Goal: Task Accomplishment & Management: Use online tool/utility

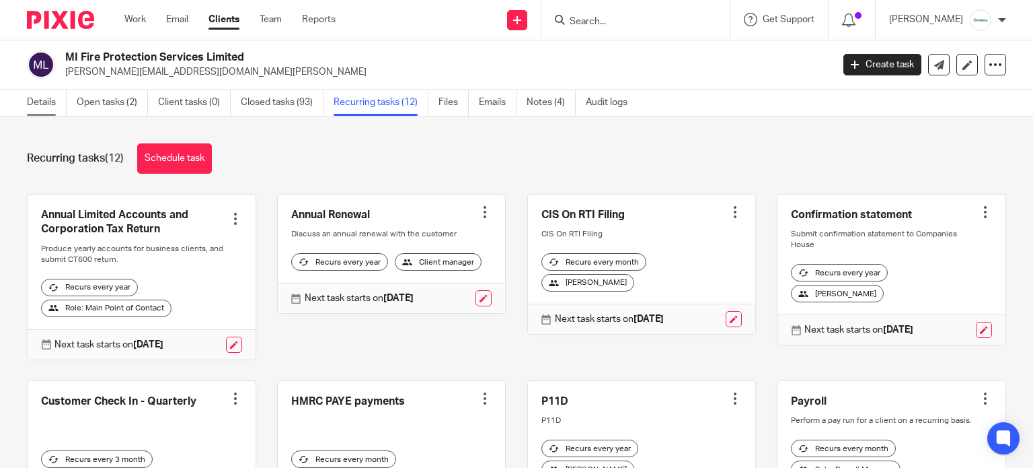
click at [45, 93] on link "Details" at bounding box center [47, 102] width 40 height 26
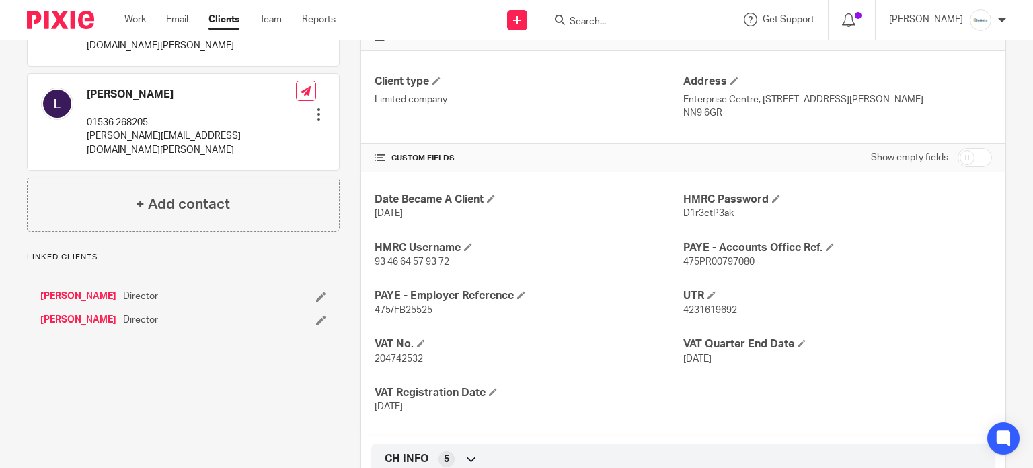
scroll to position [359, 0]
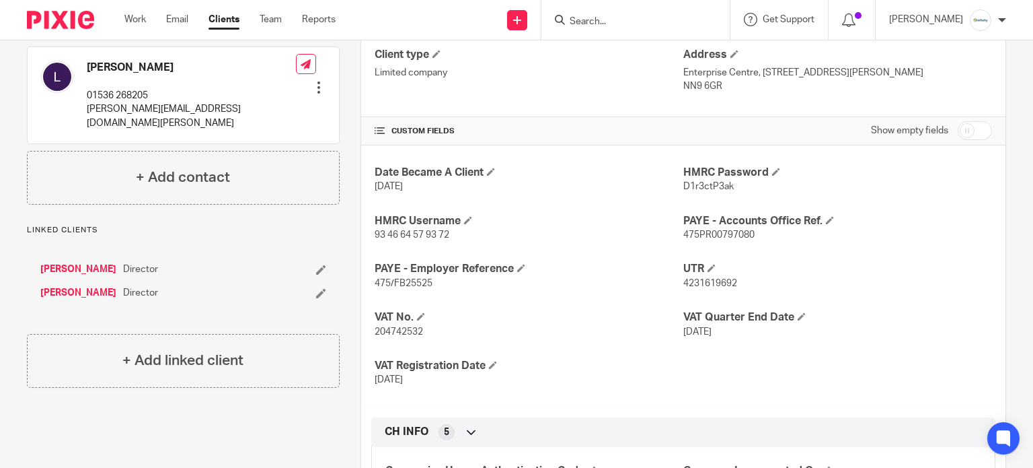
click at [411, 231] on span "93 46 64 57 93 72" at bounding box center [412, 234] width 75 height 9
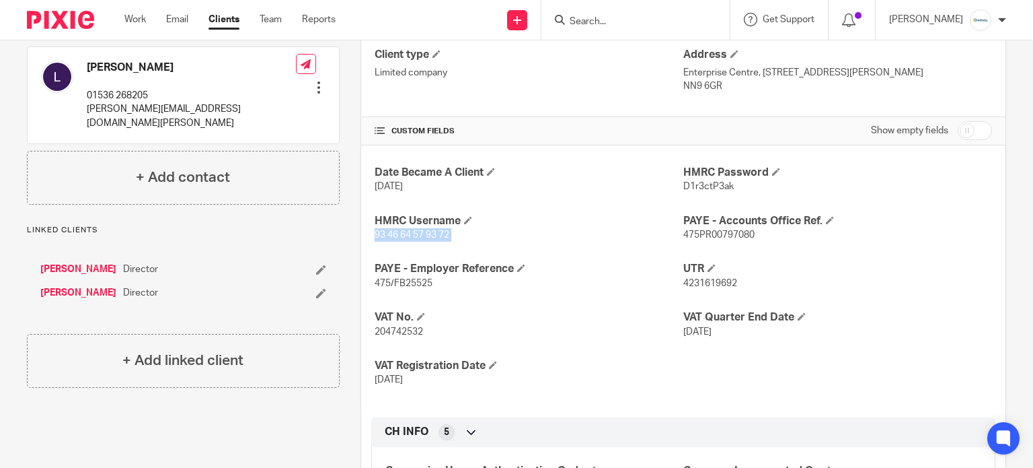
click at [426, 233] on span "93 46 64 57 93 72" at bounding box center [412, 234] width 75 height 9
click at [702, 184] on span "D1r3ctP3ak" at bounding box center [709, 186] width 50 height 9
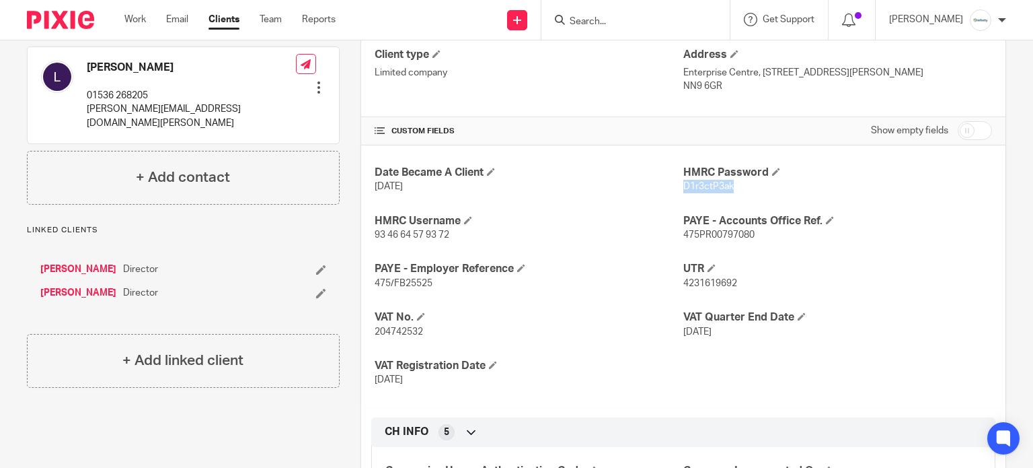
copy span "D1r3ctP3ak"
click at [447, 231] on span "93 46 64 57 93 72" at bounding box center [412, 234] width 75 height 9
click at [427, 236] on span "93 46 64 57 93 72" at bounding box center [412, 234] width 75 height 9
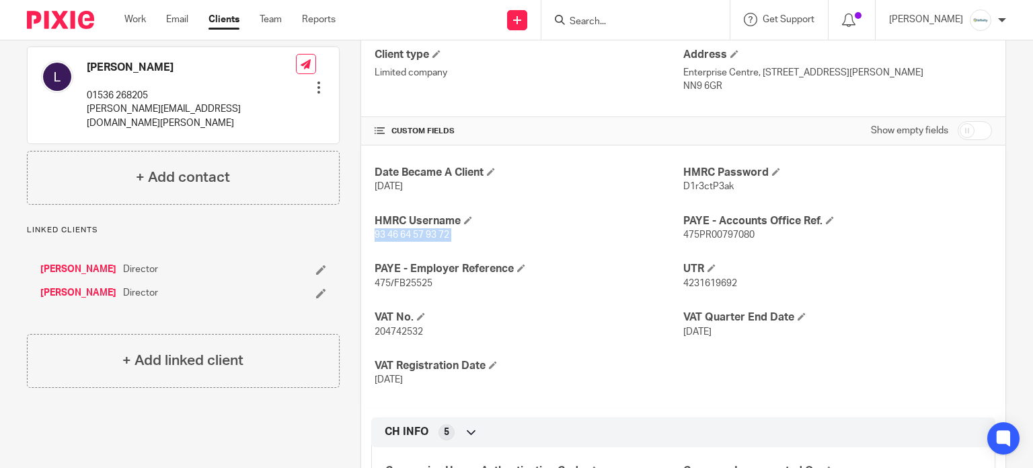
click at [427, 236] on span "93 46 64 57 93 72" at bounding box center [412, 234] width 75 height 9
copy p "93 46 64 57 93 72"
click at [703, 184] on span "D1r3ctP3ak" at bounding box center [709, 186] width 50 height 9
copy span "D1r3ctP3ak"
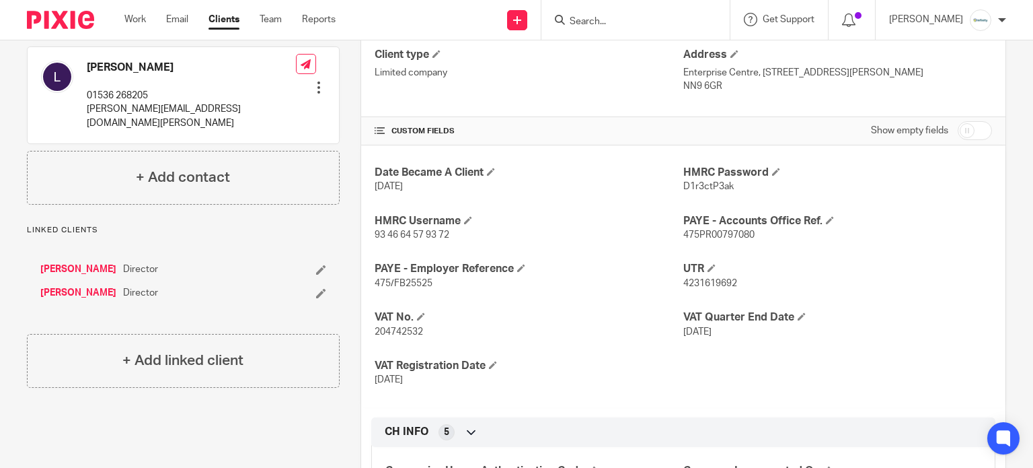
click at [388, 325] on p "204742532" at bounding box center [529, 331] width 309 height 13
click at [388, 334] on p "204742532" at bounding box center [529, 331] width 309 height 13
copy span "204742532"
click at [430, 230] on span "93 46 64 57 93 72" at bounding box center [412, 234] width 75 height 9
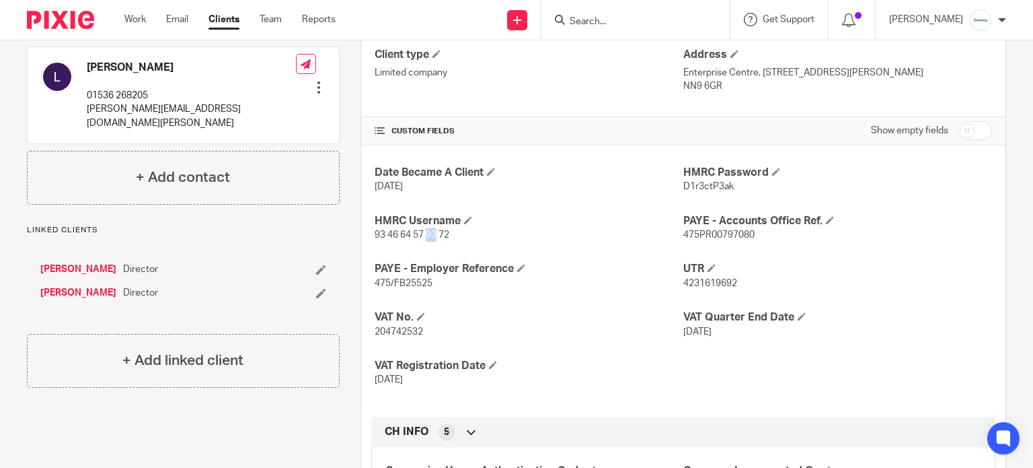
click at [430, 230] on span "93 46 64 57 93 72" at bounding box center [412, 234] width 75 height 9
copy p "93 46 64 57 93 72"
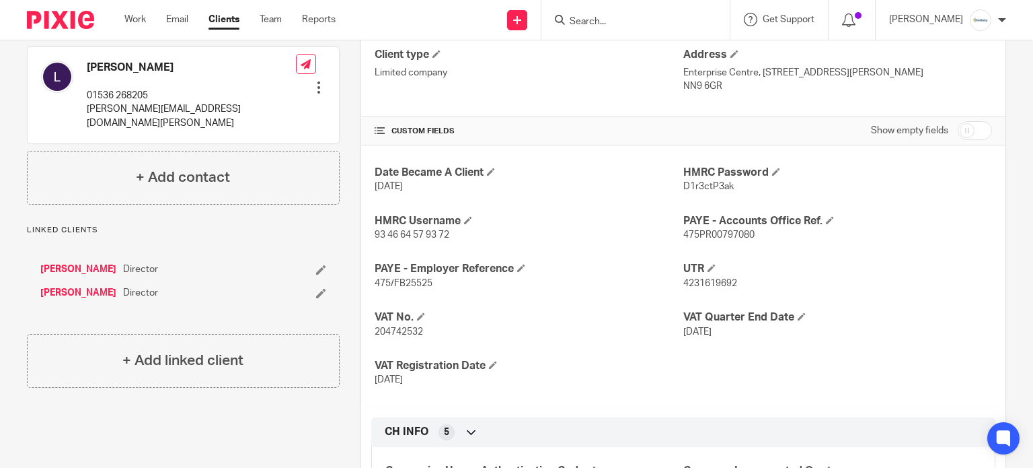
click at [690, 182] on span "D1r3ctP3ak" at bounding box center [709, 186] width 50 height 9
copy span "D1r3ctP3ak"
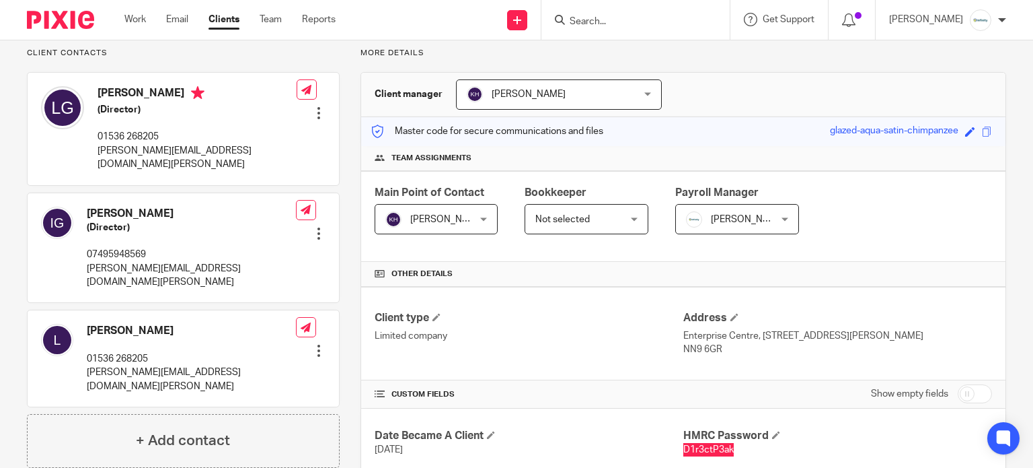
scroll to position [179, 0]
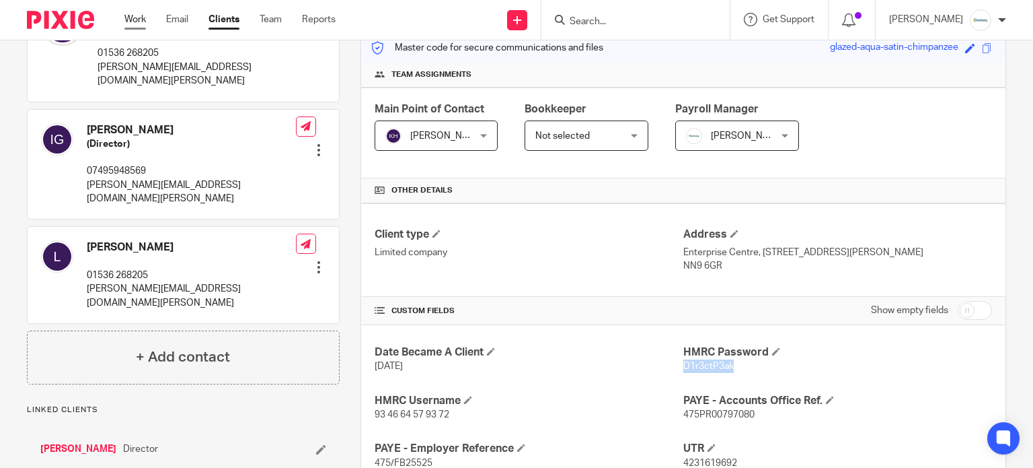
click at [133, 20] on link "Work" at bounding box center [135, 19] width 22 height 13
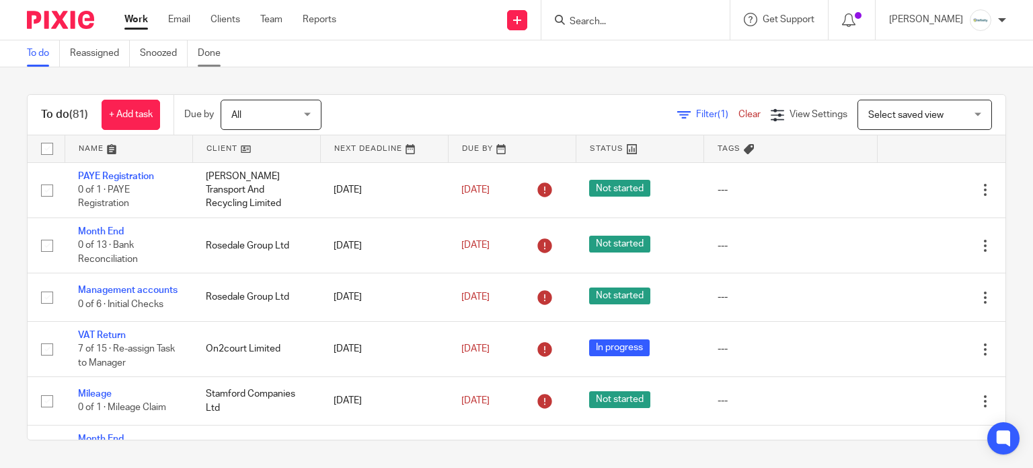
click at [208, 53] on link "Done" at bounding box center [214, 53] width 33 height 26
